Goal: Task Accomplishment & Management: Manage account settings

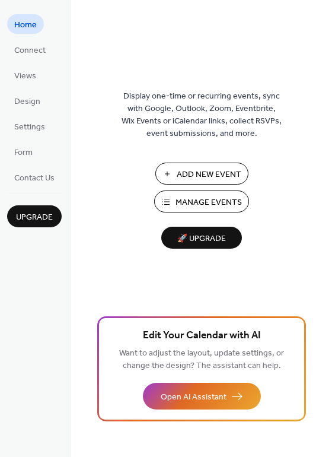
click at [192, 201] on span "Manage Events" at bounding box center [209, 202] width 66 height 12
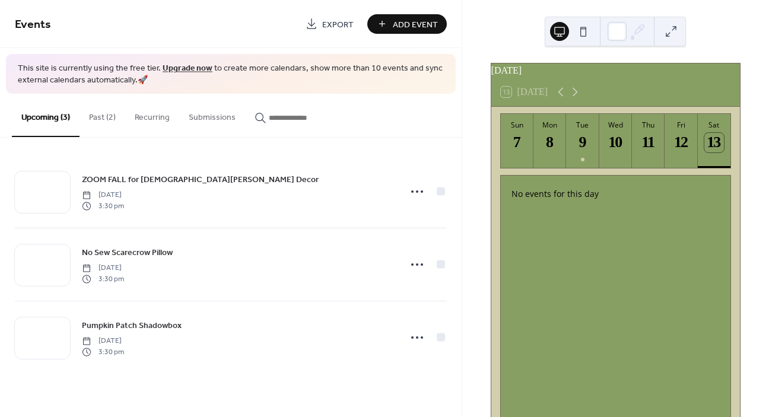
click at [105, 119] on button "Past (2)" at bounding box center [103, 115] width 46 height 42
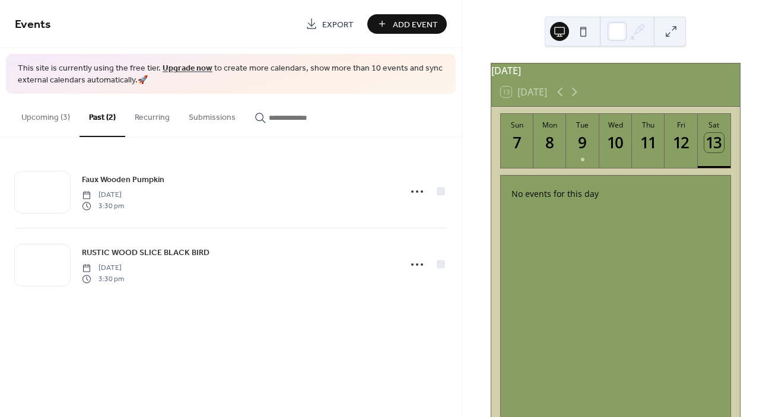
click at [158, 116] on button "Recurring" at bounding box center [152, 115] width 54 height 42
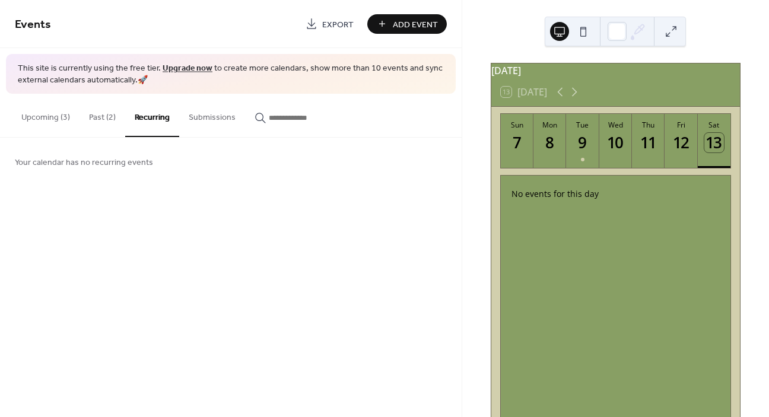
click at [191, 116] on button "Submissions" at bounding box center [212, 115] width 66 height 42
click at [65, 121] on button "Upcoming (3)" at bounding box center [46, 115] width 68 height 42
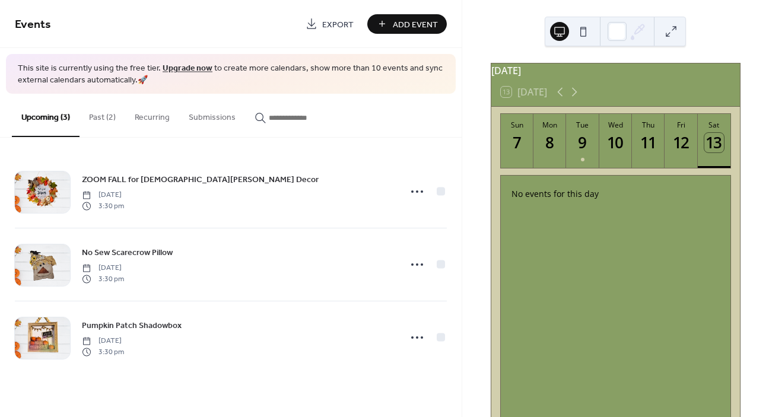
click at [394, 26] on span "Add Event" at bounding box center [415, 24] width 45 height 12
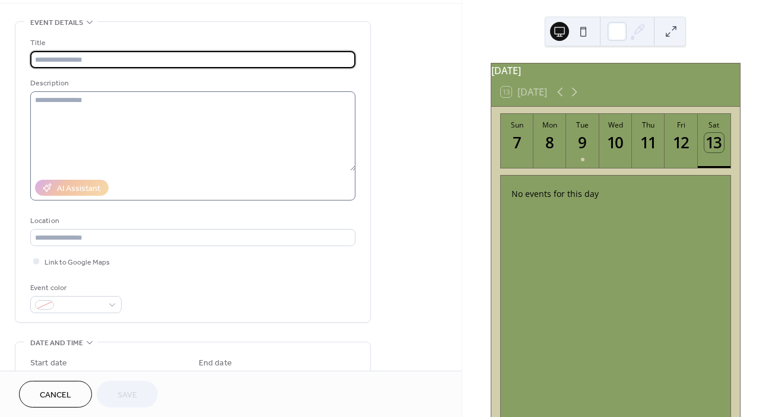
scroll to position [50, 0]
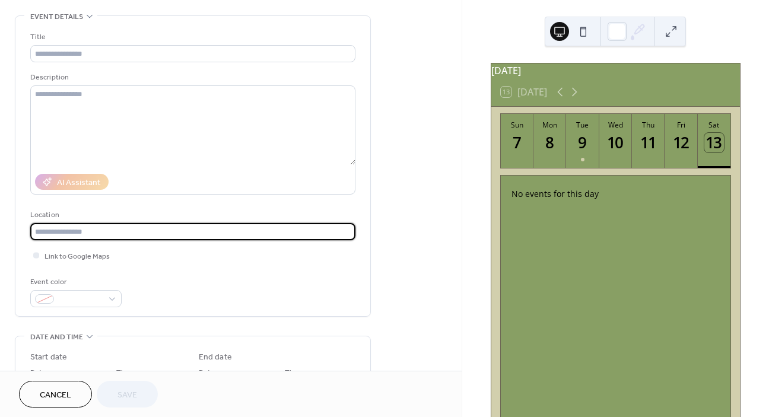
click at [59, 223] on input "text" at bounding box center [192, 231] width 325 height 17
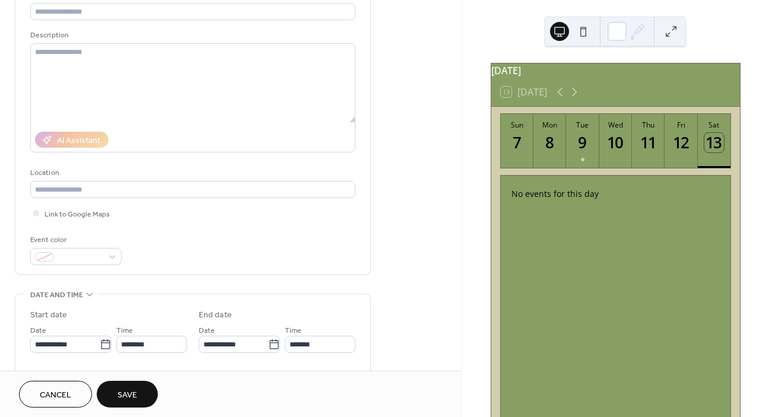
click at [136, 219] on div "Link to Google Maps" at bounding box center [192, 213] width 325 height 12
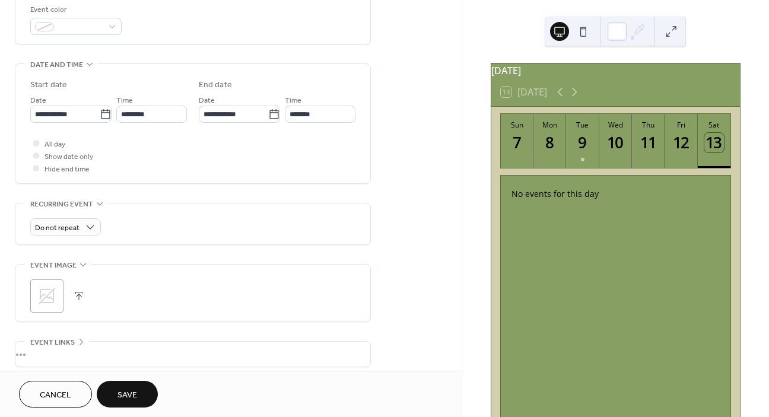
scroll to position [326, 0]
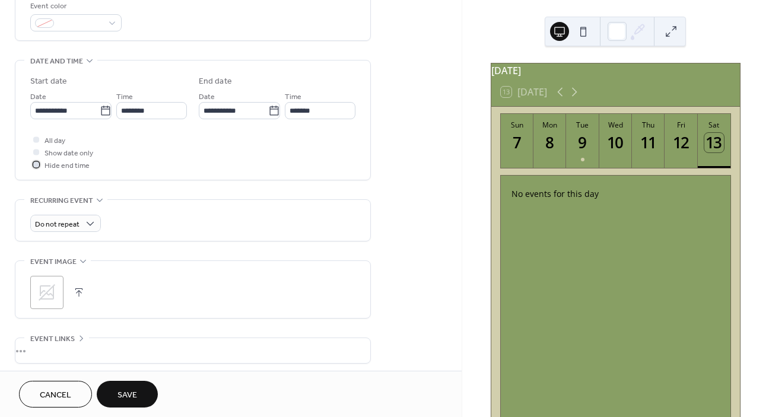
click at [36, 167] on div at bounding box center [36, 164] width 6 height 6
click at [37, 170] on div "**********" at bounding box center [192, 120] width 325 height 119
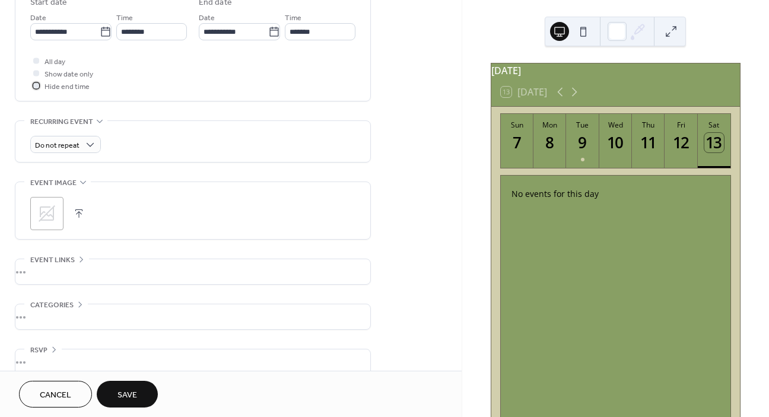
scroll to position [408, 0]
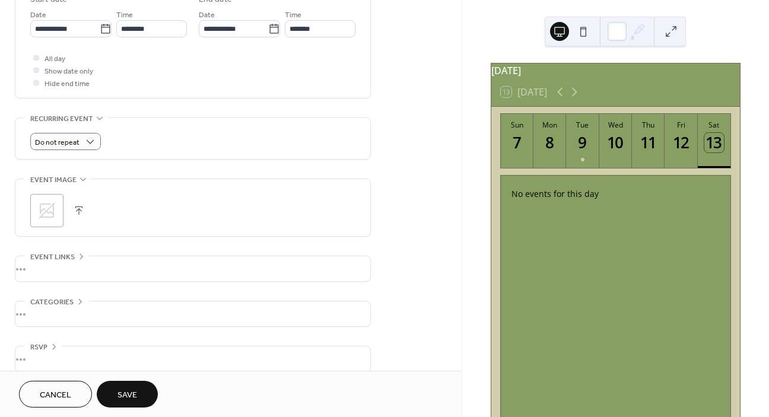
click at [151, 139] on div "Do not repeat" at bounding box center [192, 141] width 325 height 17
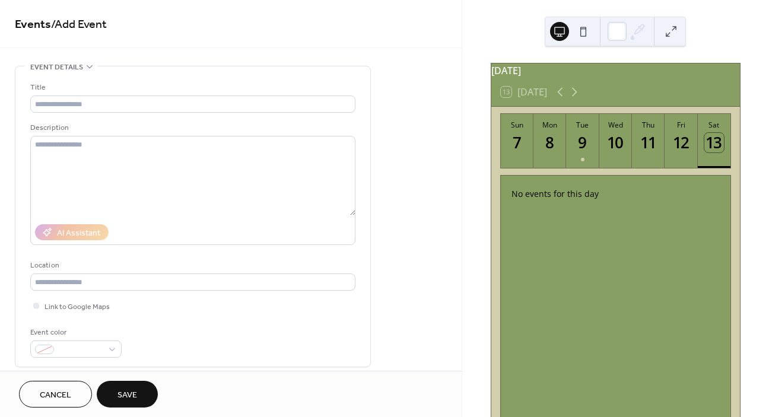
scroll to position [0, 0]
click at [69, 395] on span "Cancel" at bounding box center [55, 395] width 31 height 12
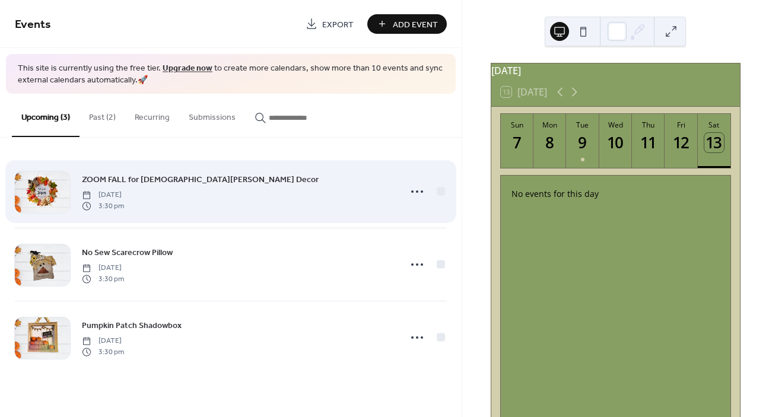
click at [168, 180] on span "ZOOM FALL for Jesus Wall Decor" at bounding box center [200, 180] width 237 height 12
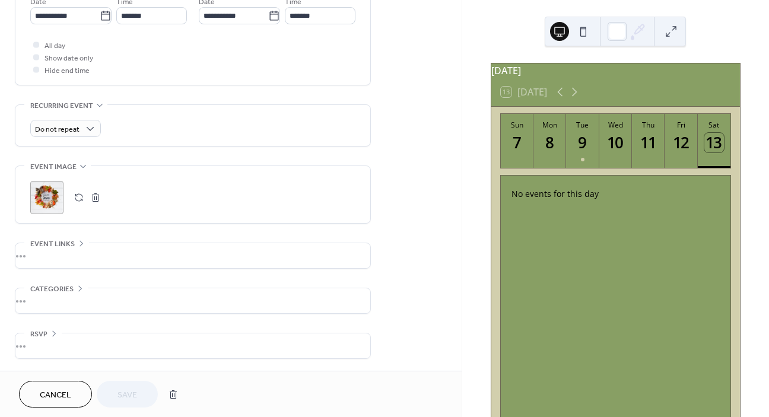
scroll to position [425, 0]
click at [41, 255] on div "•••" at bounding box center [192, 255] width 355 height 25
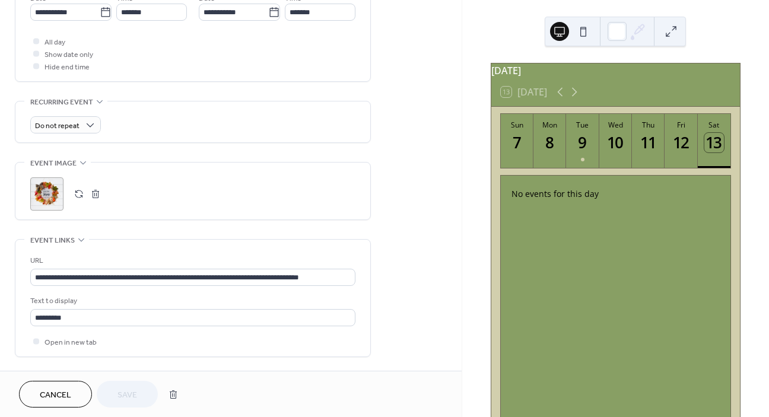
click at [79, 244] on icon at bounding box center [81, 239] width 9 height 9
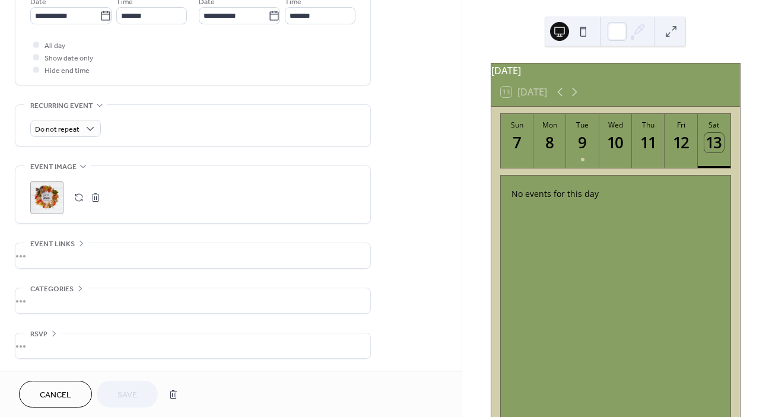
click at [79, 245] on div "•••" at bounding box center [192, 255] width 355 height 25
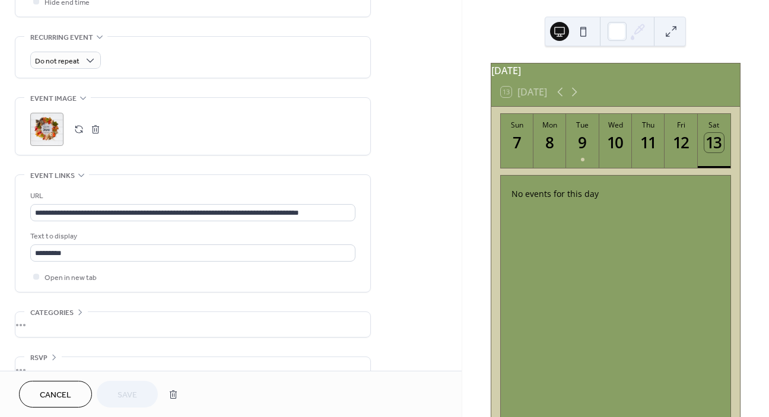
scroll to position [494, 0]
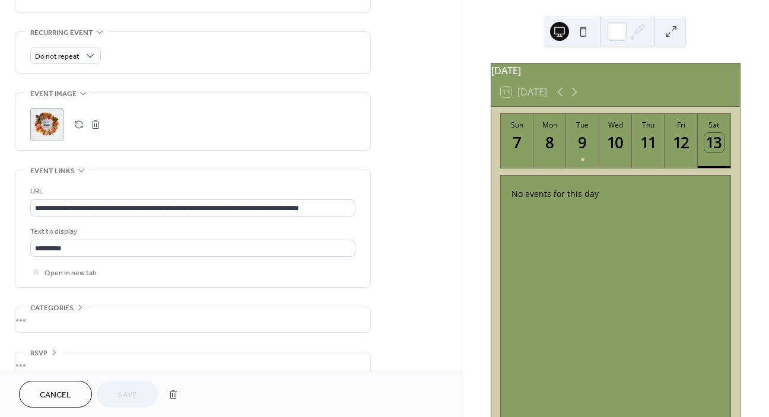
click at [45, 402] on span "Cancel" at bounding box center [55, 395] width 31 height 12
